Goal: Task Accomplishment & Management: Manage account settings

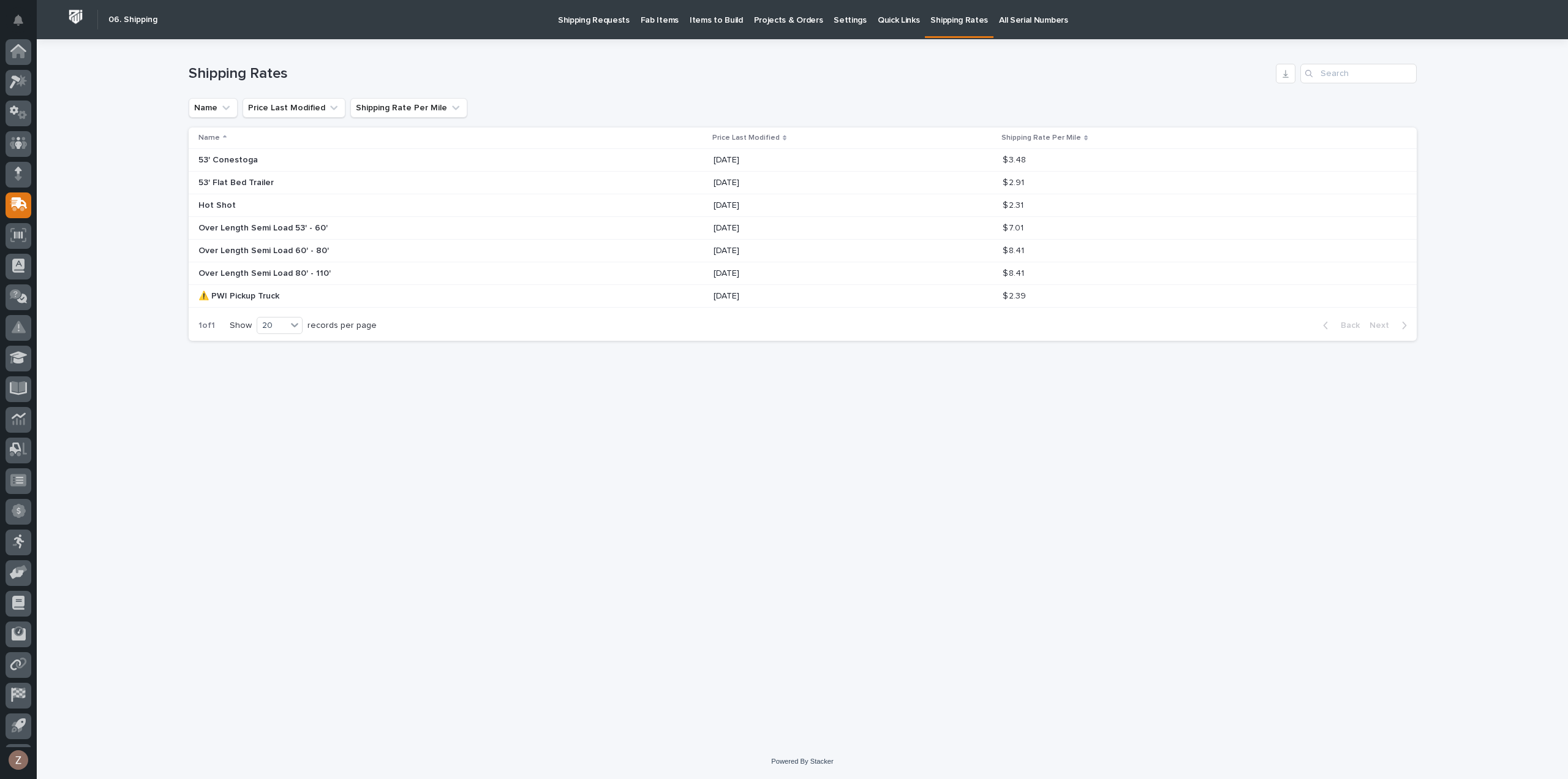
scroll to position [27, 0]
click at [17, 53] on icon at bounding box center [15, 56] width 11 height 13
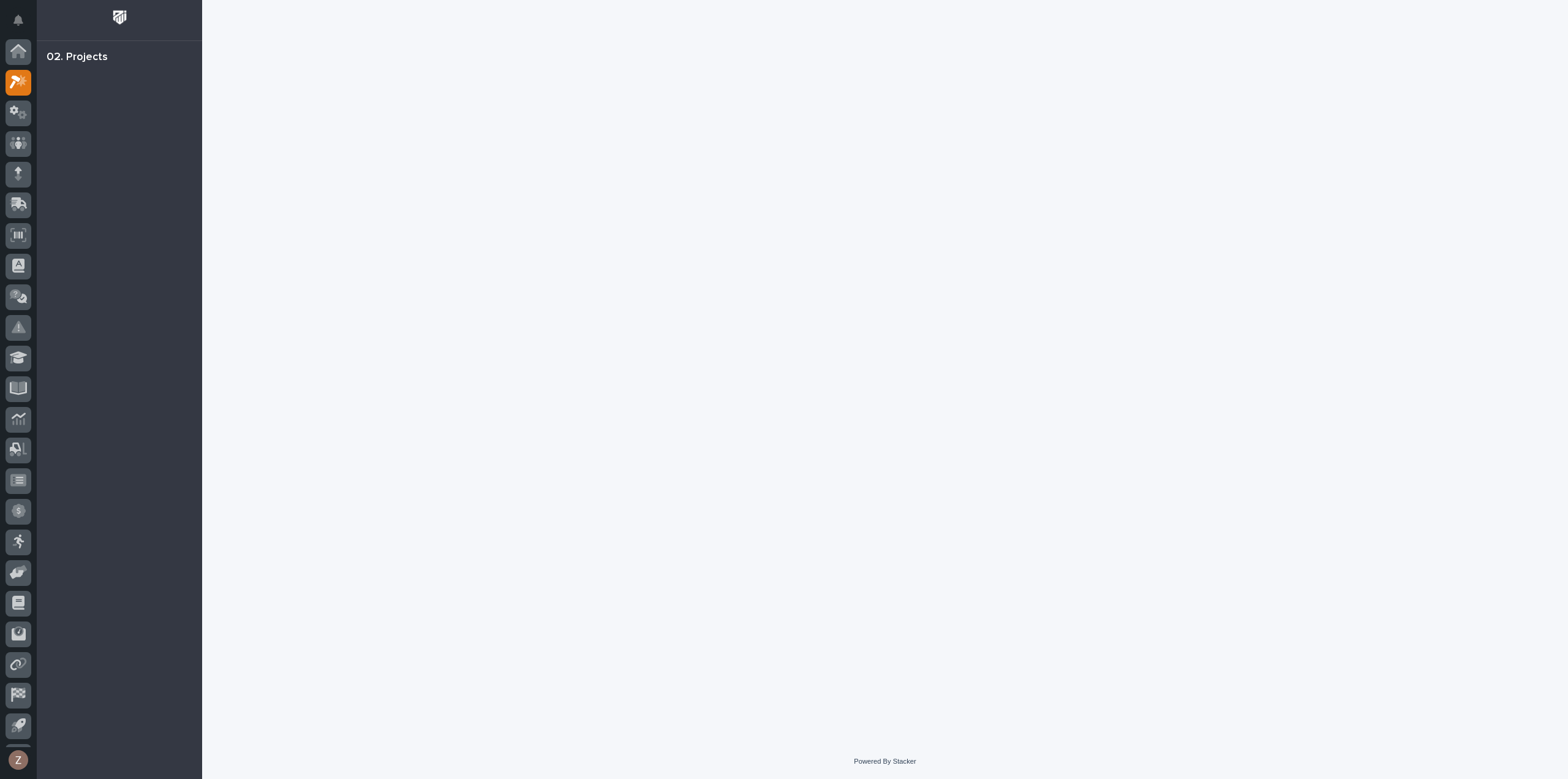
scroll to position [27, 0]
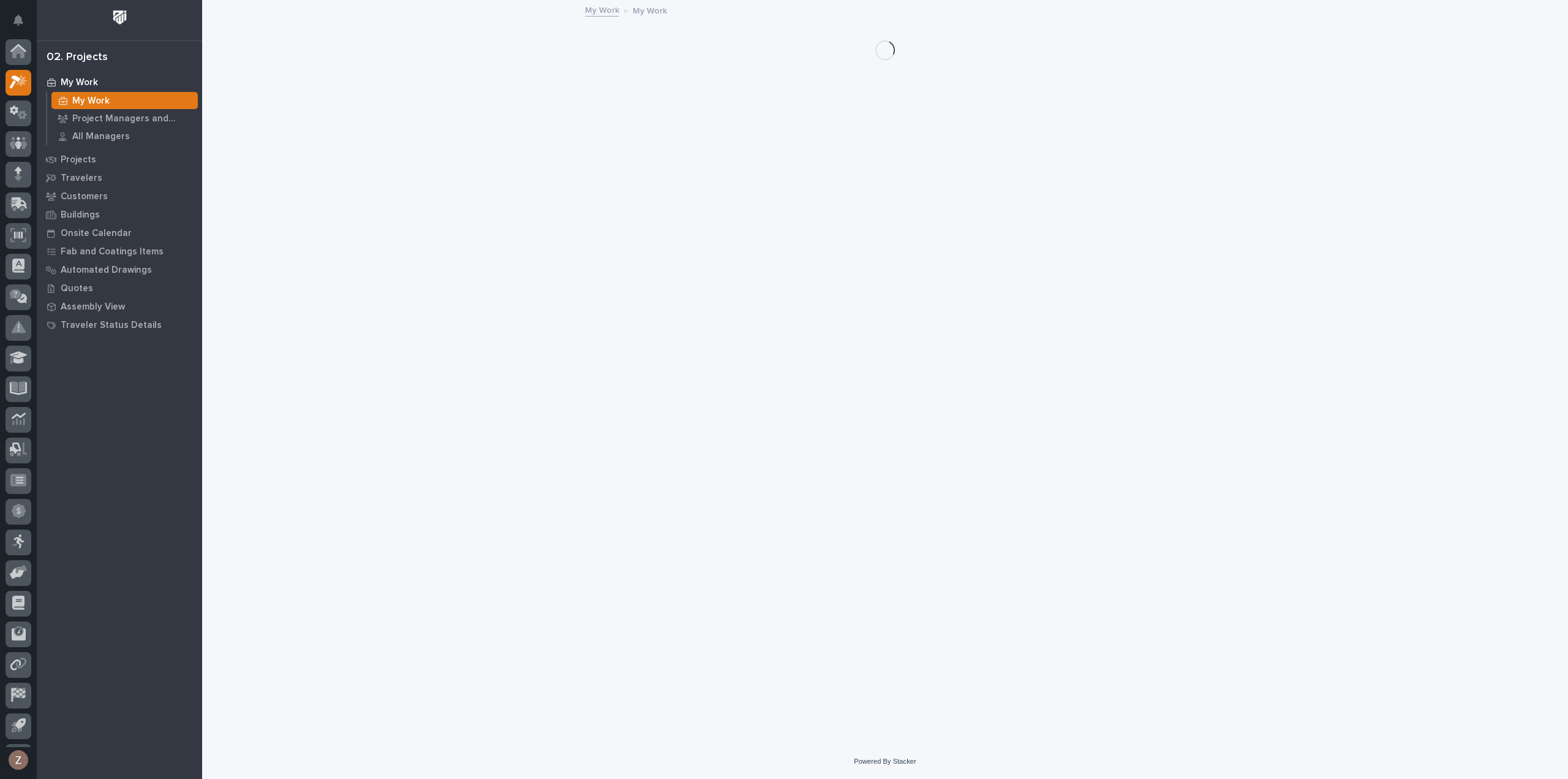
scroll to position [27, 0]
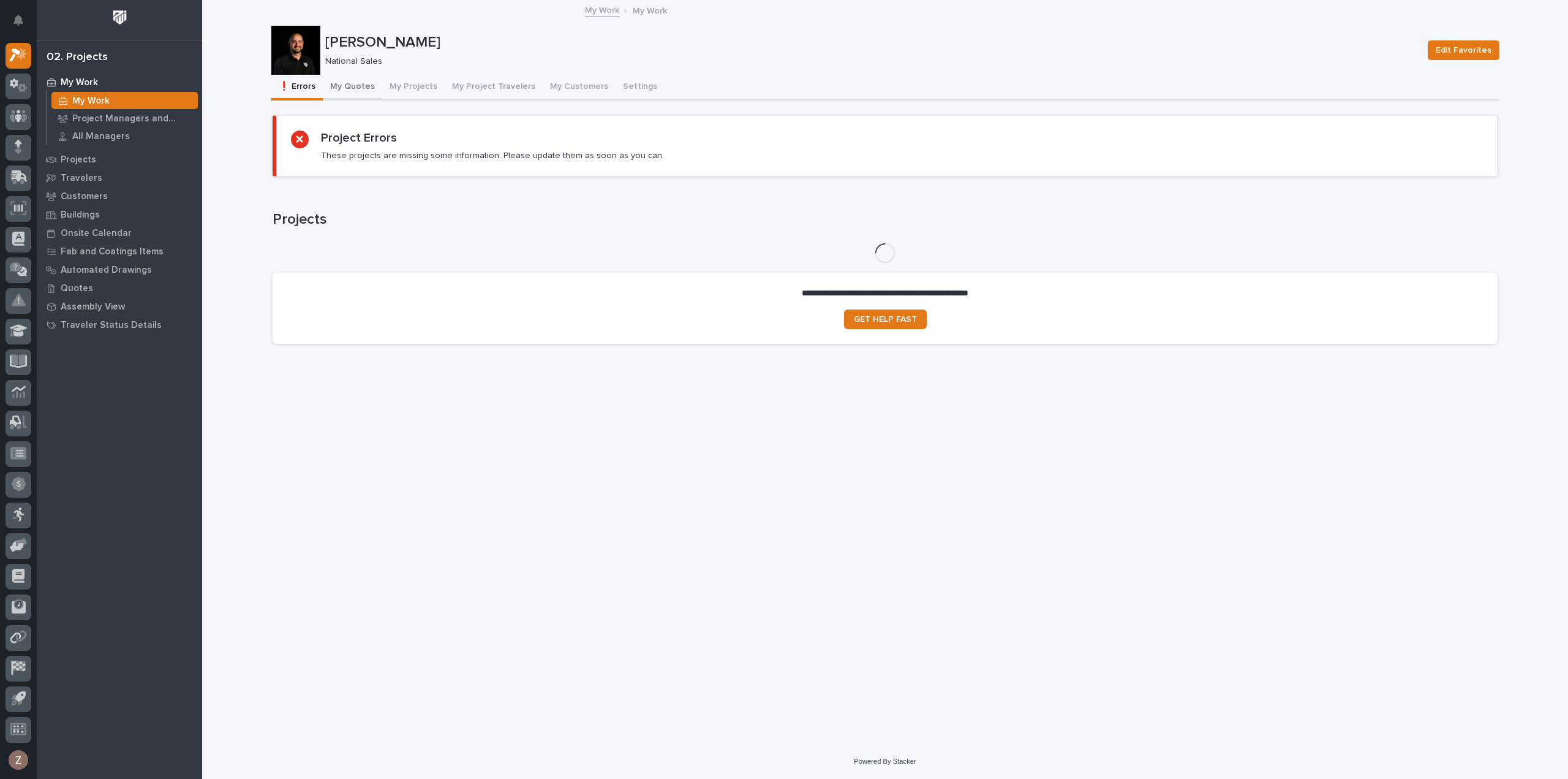
click at [356, 80] on button "My Quotes" at bounding box center [352, 87] width 59 height 26
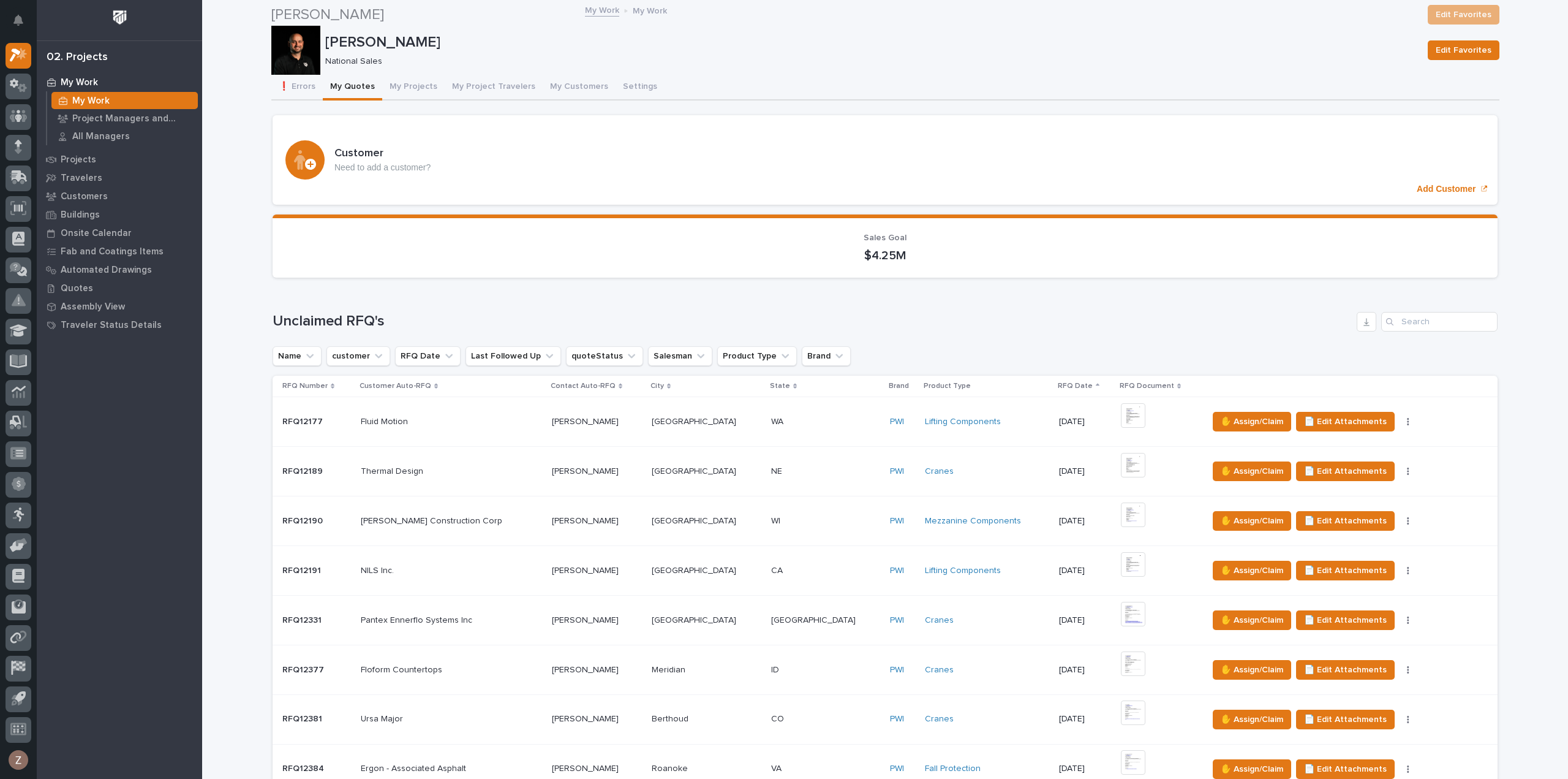
scroll to position [735, 0]
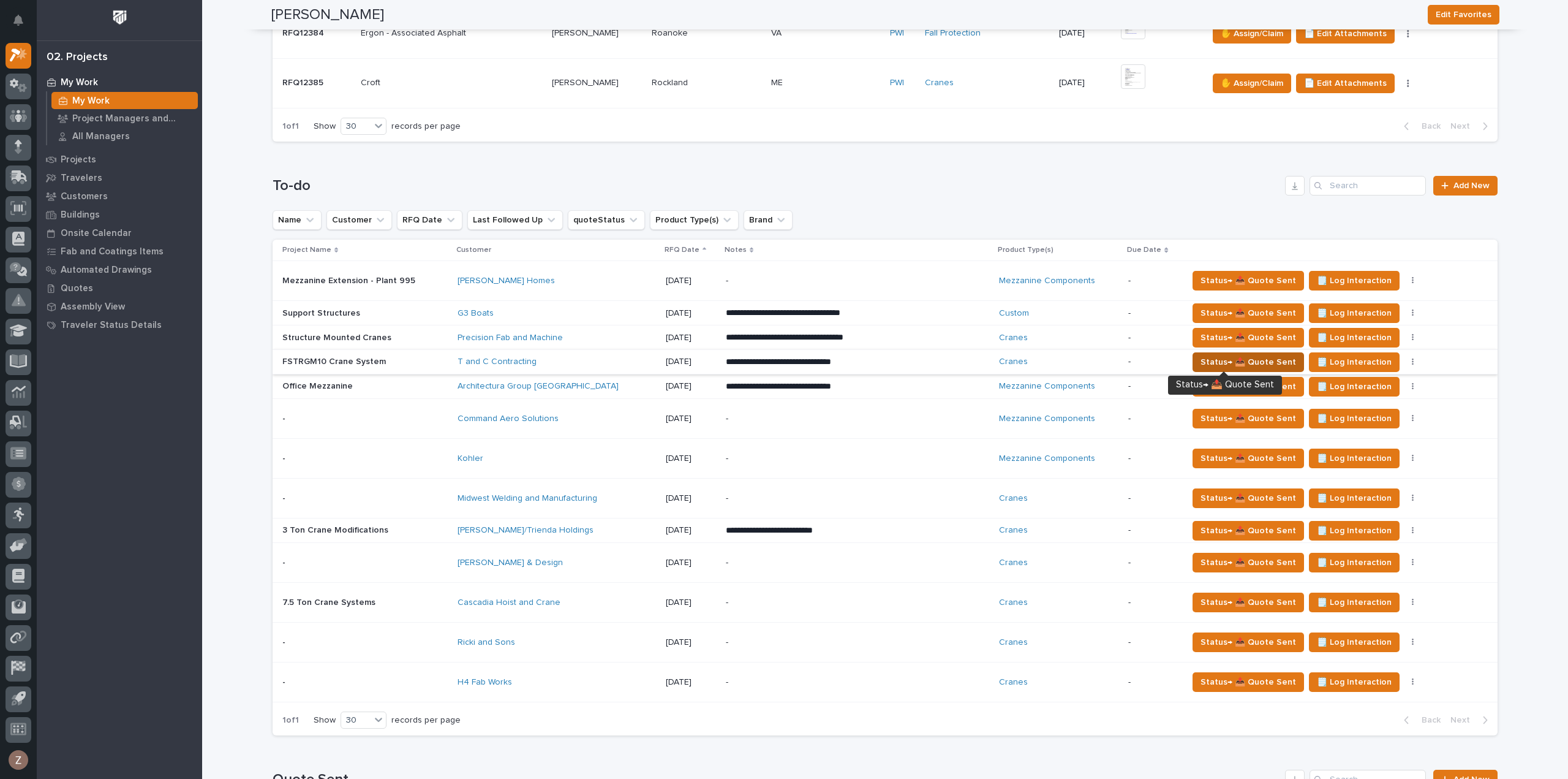
click at [1223, 361] on span "Status→ 📤 Quote Sent" at bounding box center [1248, 362] width 96 height 15
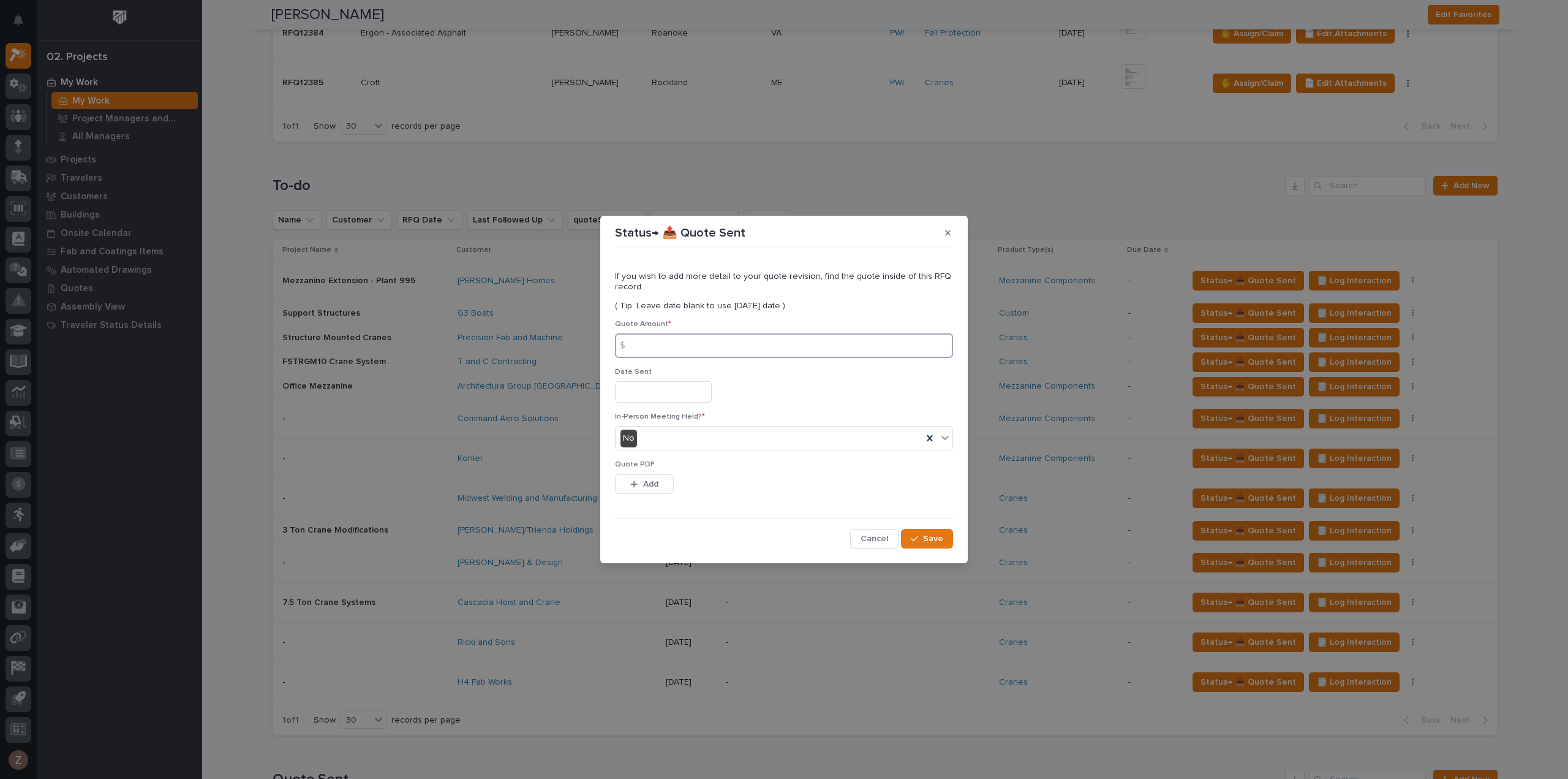
click at [687, 347] on input at bounding box center [784, 345] width 338 height 24
type input "202128"
click at [682, 389] on input "text" at bounding box center [663, 392] width 97 height 22
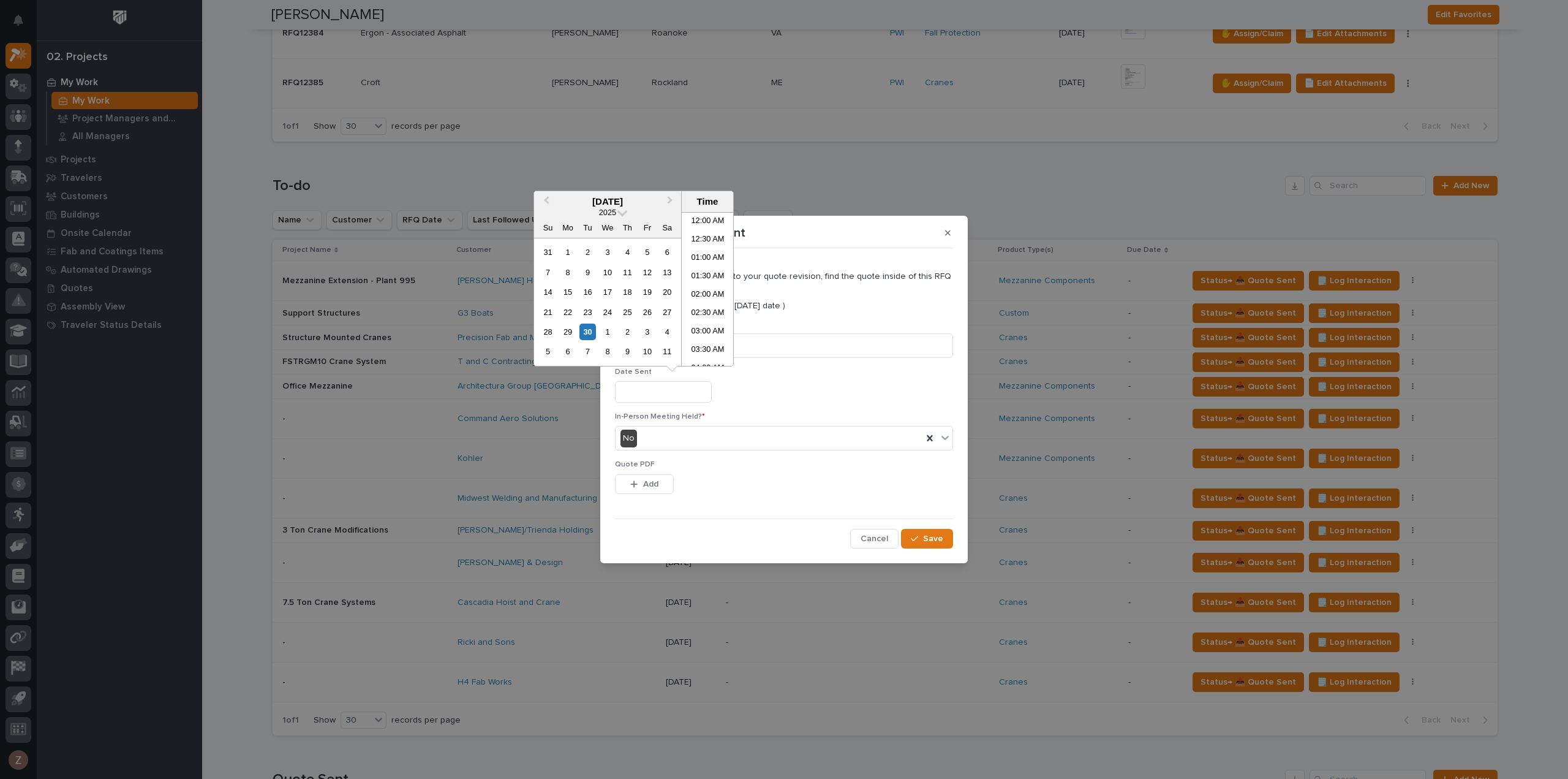
scroll to position [503, 0]
click at [709, 290] on li "03:30 PM" at bounding box center [707, 289] width 52 height 18
type input "**********"
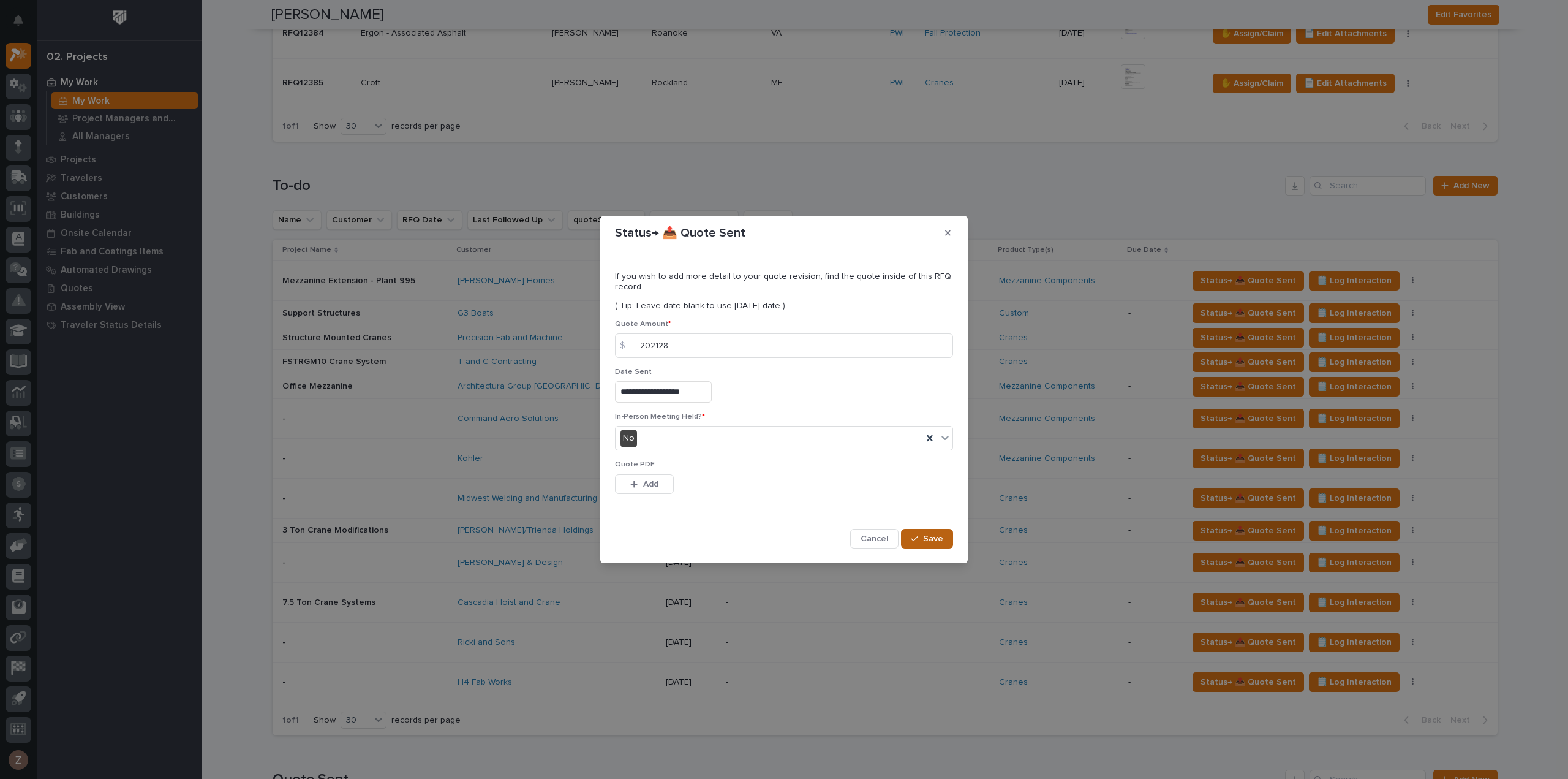
click at [932, 535] on span "Save" at bounding box center [933, 538] width 20 height 11
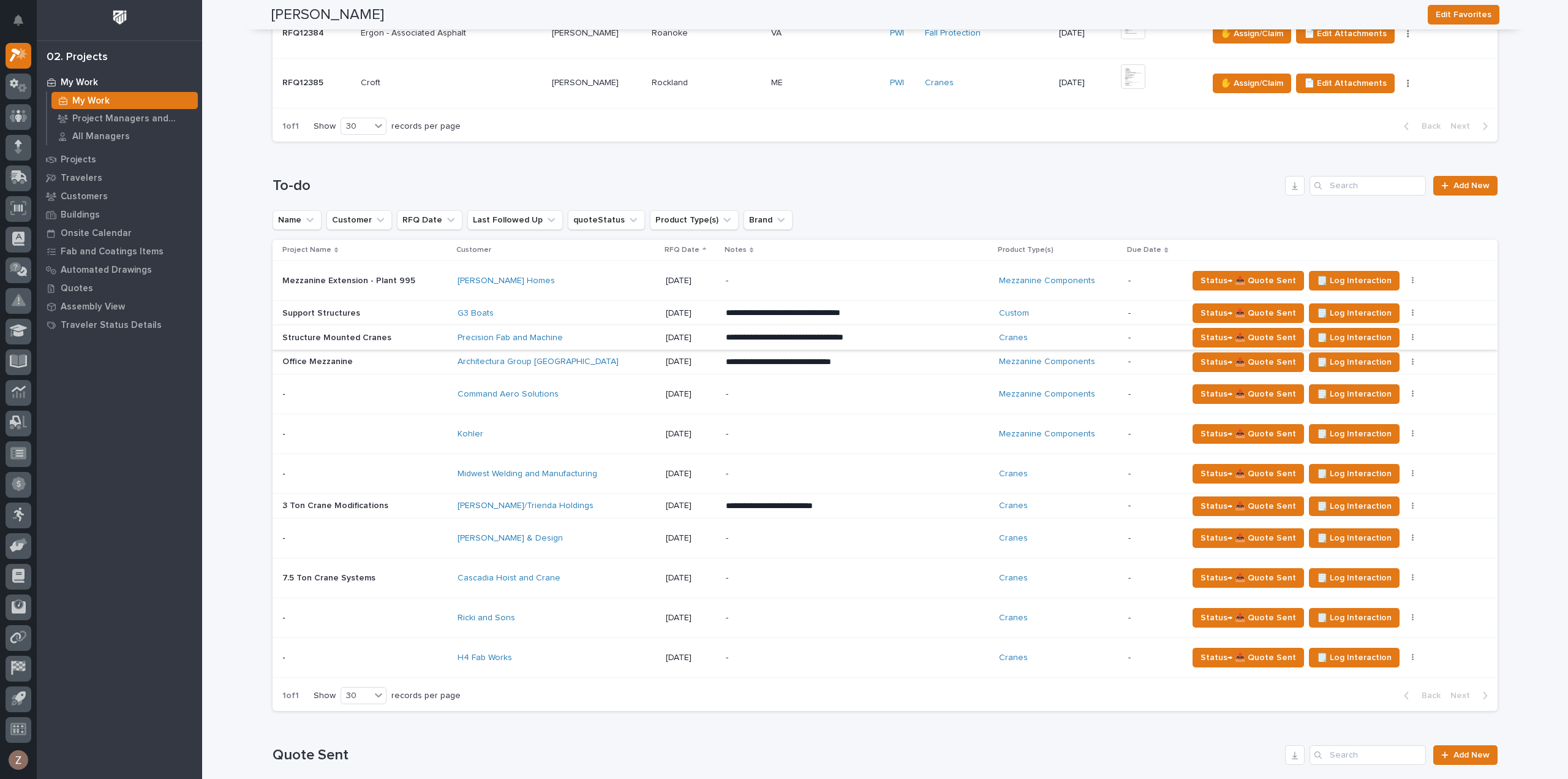
click at [1405, 333] on button "button" at bounding box center [1413, 337] width 17 height 8
click at [1342, 356] on span "Status→ ❌ PWI Declined" at bounding box center [1335, 361] width 97 height 15
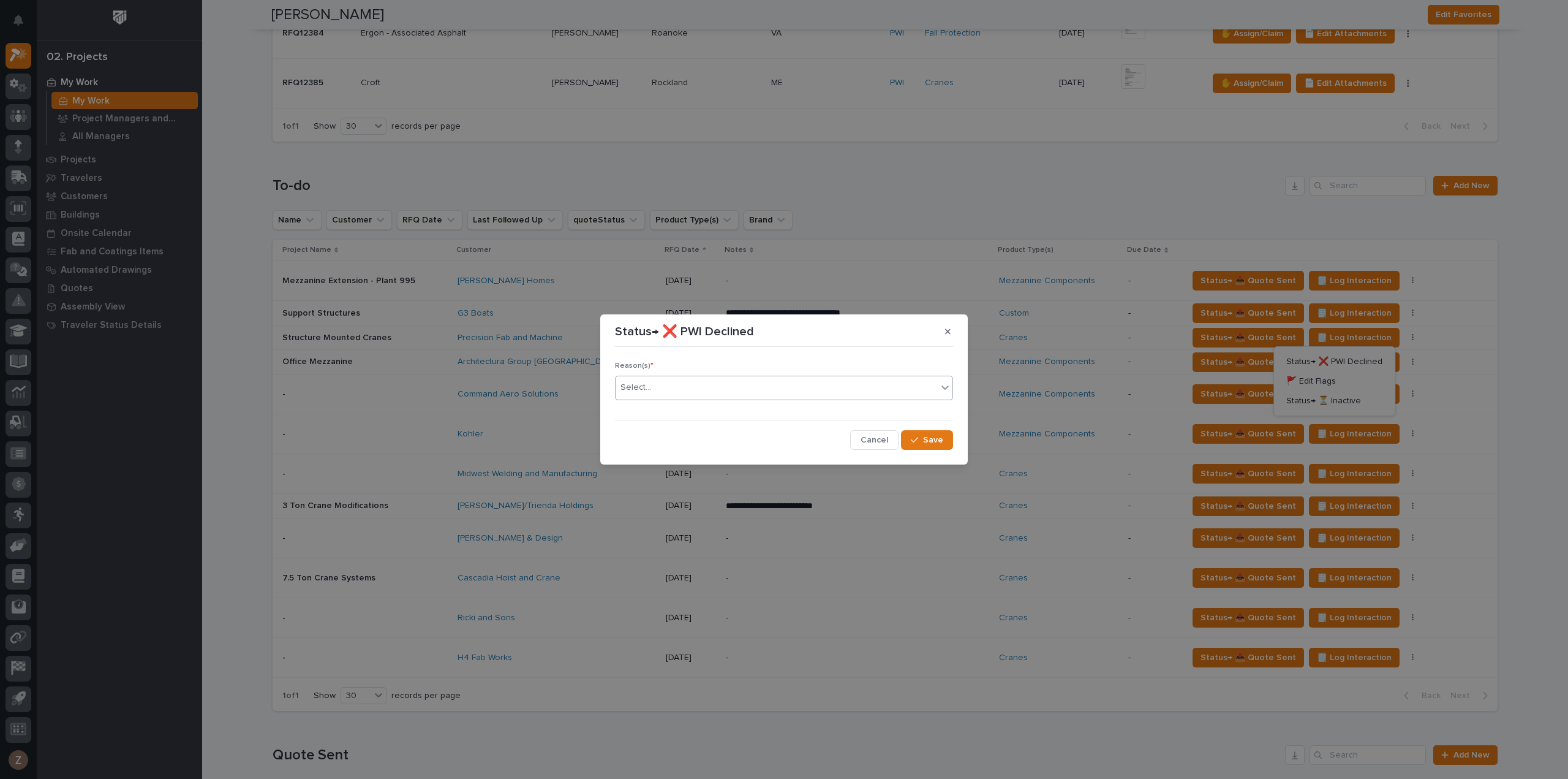
click at [642, 386] on div "Select..." at bounding box center [636, 387] width 31 height 12
click at [925, 438] on span "Save" at bounding box center [933, 439] width 20 height 11
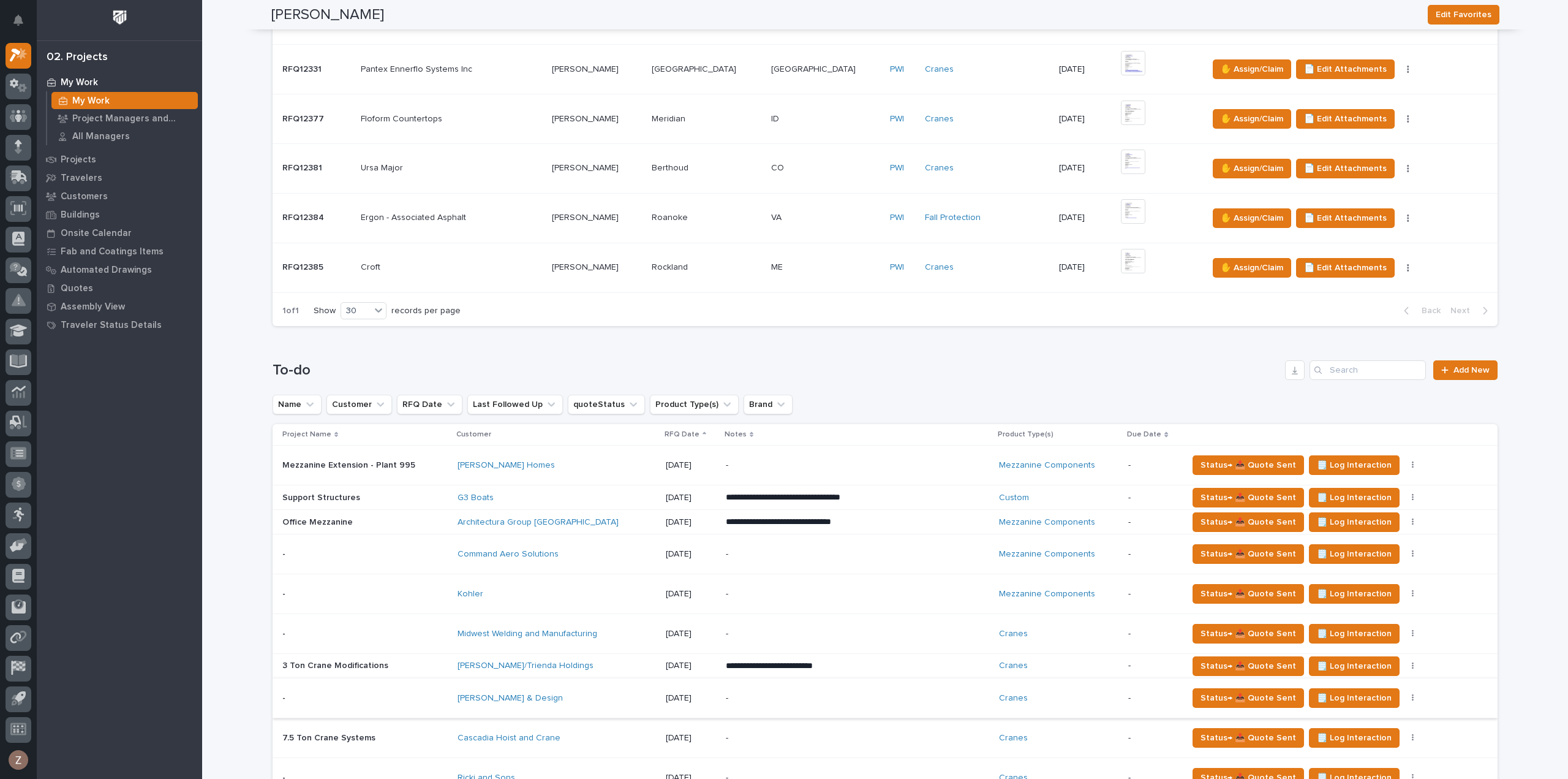
scroll to position [306, 0]
